Goal: Information Seeking & Learning: Learn about a topic

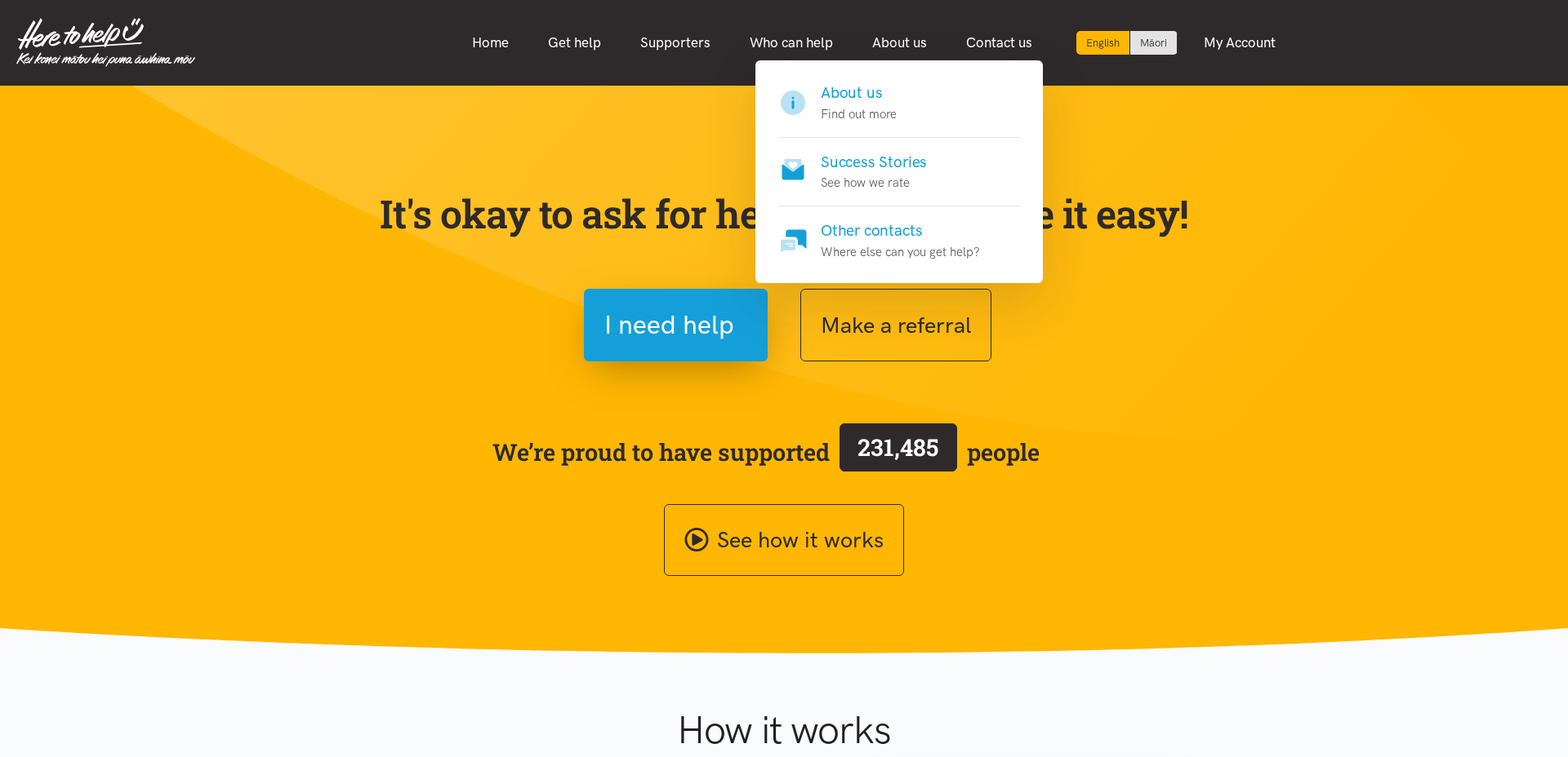
click at [879, 163] on h4 "Success Stories" at bounding box center [873, 162] width 106 height 23
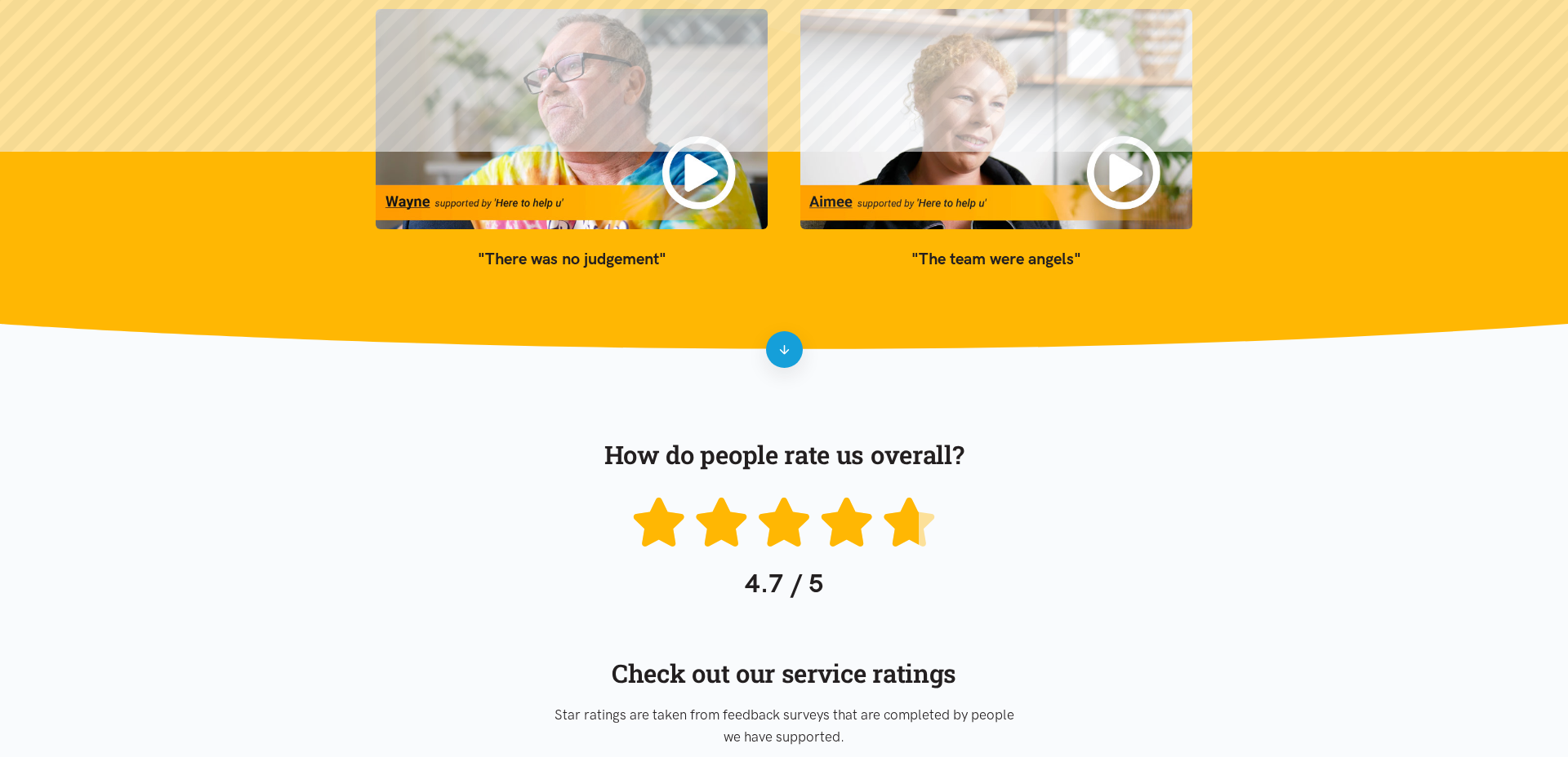
scroll to position [338, 0]
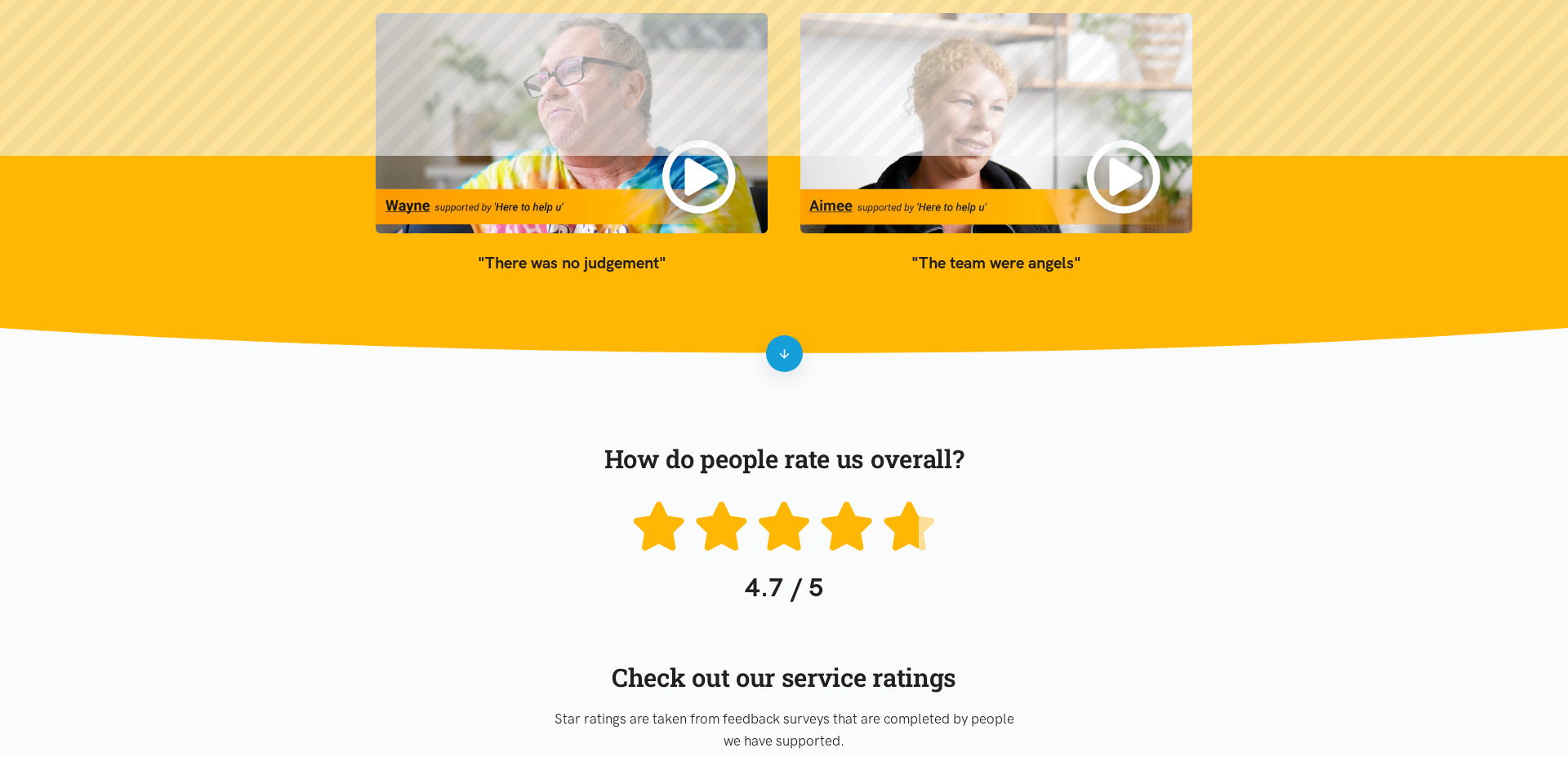
click at [978, 262] on blockquote ""The team were angels"" at bounding box center [996, 263] width 392 height 26
click at [578, 274] on blockquote ""There was no judgement"" at bounding box center [572, 263] width 392 height 26
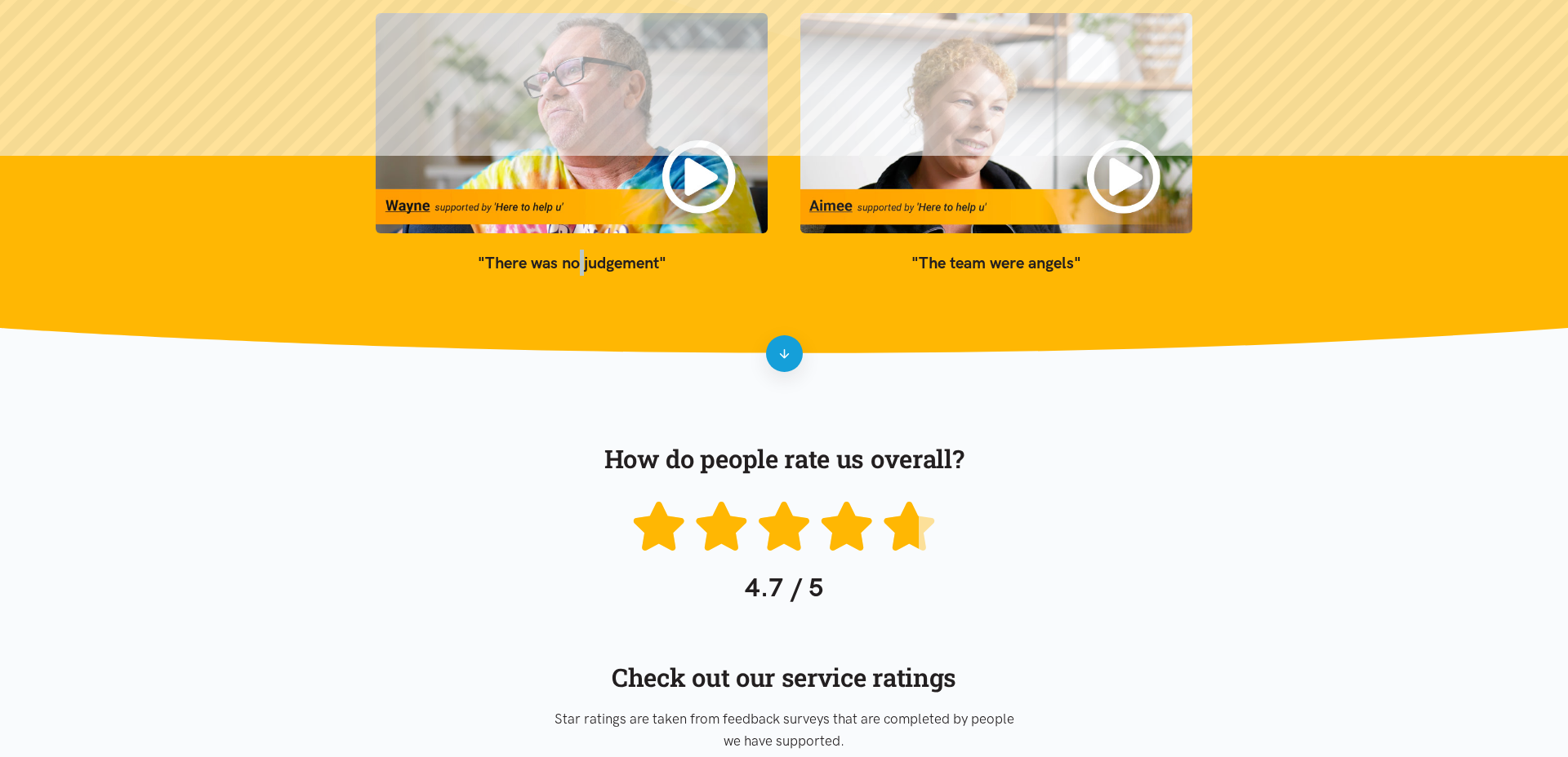
click at [578, 274] on blockquote ""There was no judgement"" at bounding box center [572, 263] width 392 height 26
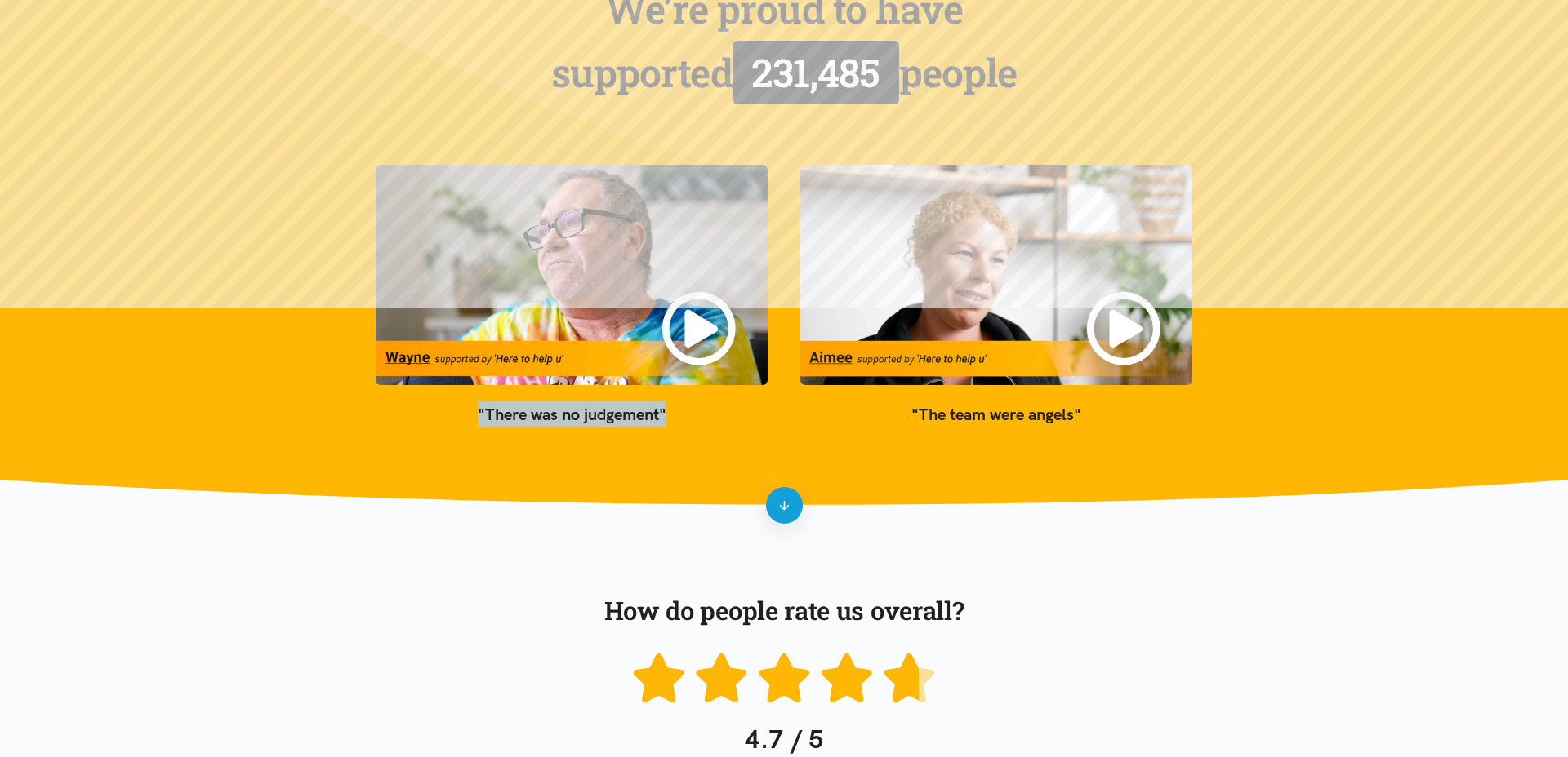
scroll to position [0, 0]
